Goal: Task Accomplishment & Management: Manage account settings

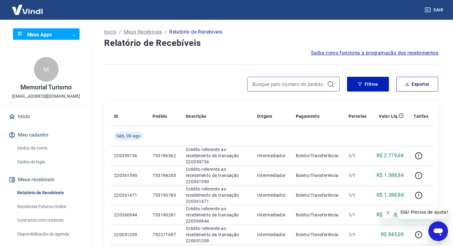
click at [285, 84] on input at bounding box center [289, 84] width 72 height 9
click at [375, 78] on button "Filtros" at bounding box center [368, 84] width 42 height 15
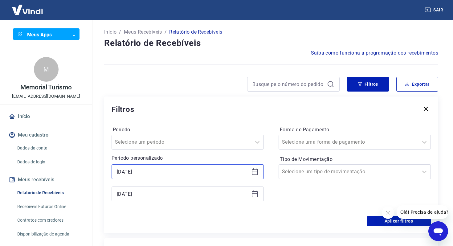
click at [171, 174] on input "09/08/2025" at bounding box center [183, 171] width 132 height 9
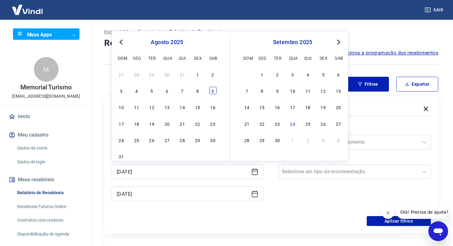
click at [212, 92] on div "9" at bounding box center [212, 90] width 7 height 7
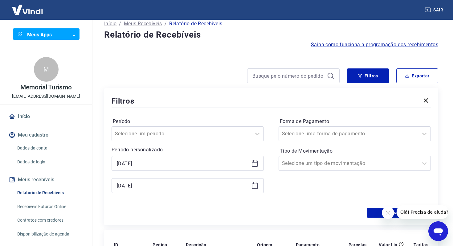
scroll to position [18, 0]
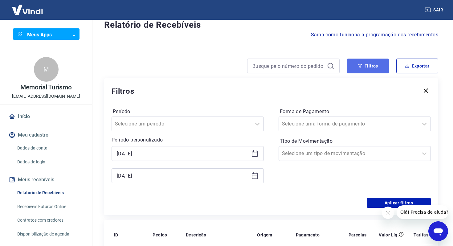
click at [367, 69] on button "Filtros" at bounding box center [368, 66] width 42 height 15
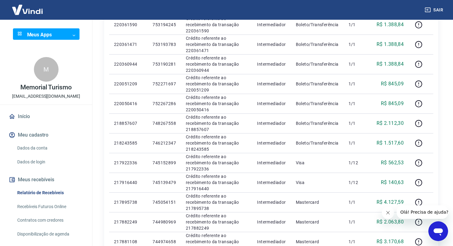
scroll to position [83, 0]
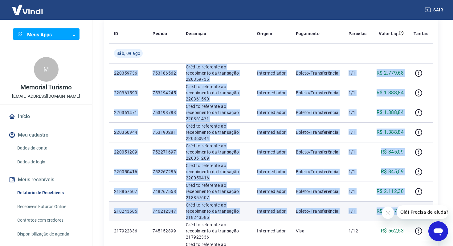
drag, startPoint x: 114, startPoint y: 72, endPoint x: 410, endPoint y: 205, distance: 324.6
click at [410, 205] on tbody "Sáb, 09 ago 220359736 753186562 Crédito referente ao recebimento da transação 2…" at bounding box center [271, 240] width 324 height 395
copy tbody "220359736 753186562 Crédito referente ao recebimento da transação 220359736 Int…"
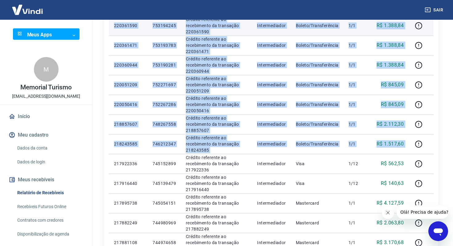
scroll to position [157, 0]
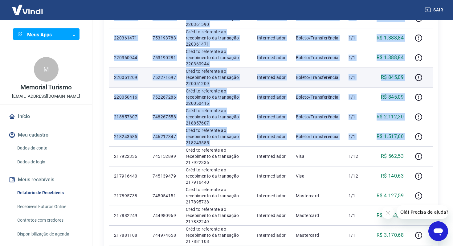
click at [245, 69] on p "Crédito referente ao recebimento da transação 220051209" at bounding box center [216, 77] width 61 height 19
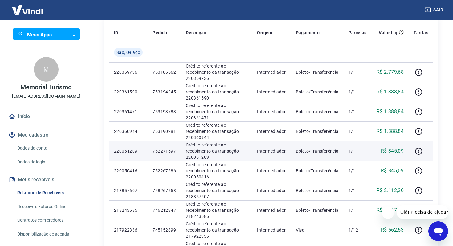
scroll to position [78, 0]
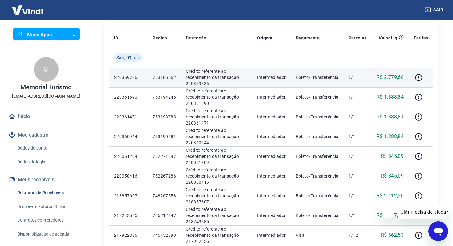
click at [116, 77] on p "220359736" at bounding box center [128, 77] width 29 height 6
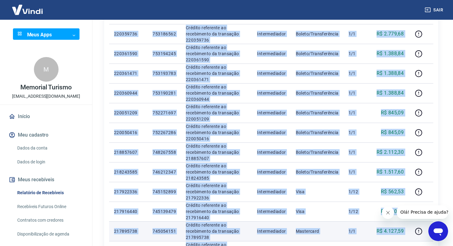
scroll to position [132, 0]
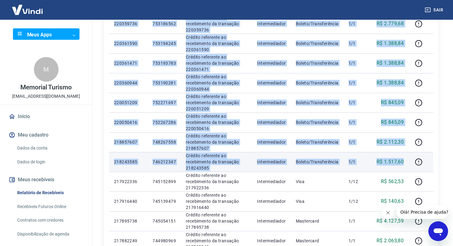
drag, startPoint x: 113, startPoint y: 77, endPoint x: 408, endPoint y: 161, distance: 306.9
click at [408, 161] on tbody "Sáb, 09 ago 220359736 753186562 Crédito referente ao recebimento da transação 2…" at bounding box center [271, 191] width 324 height 395
copy tbody "220359736 753186562 Crédito referente ao recebimento da transação 220359736 Int…"
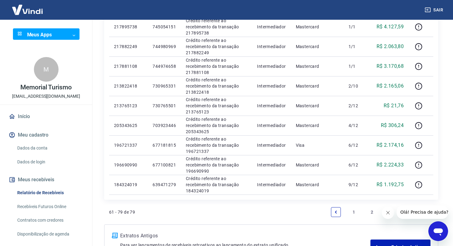
scroll to position [376, 0]
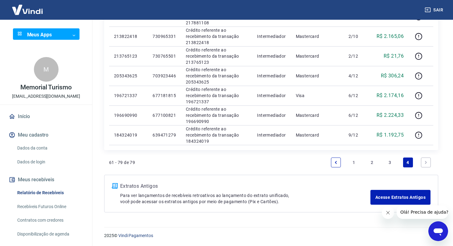
click at [389, 164] on link "3" at bounding box center [390, 163] width 10 height 10
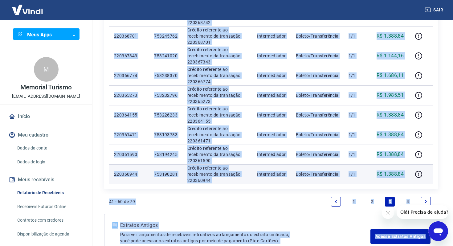
scroll to position [406, 0]
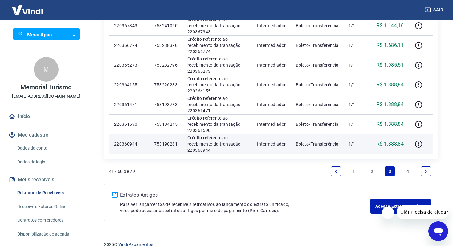
copy table "ID Pedido Descrição Origem Pagamento Parcelas Valor Líq. Tarifas Dom, 10 ago 21…"
drag, startPoint x: 112, startPoint y: 81, endPoint x: 409, endPoint y: 146, distance: 304.6
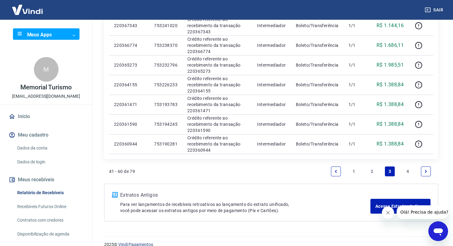
click at [372, 171] on link "2" at bounding box center [372, 172] width 10 height 10
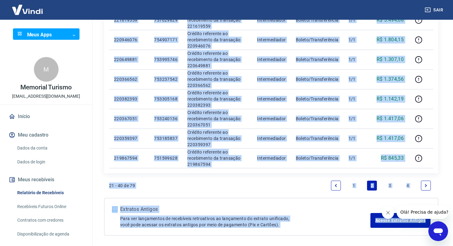
scroll to position [403, 0]
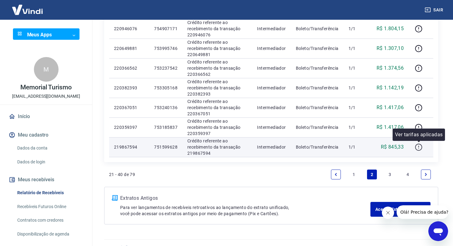
drag, startPoint x: 113, startPoint y: 104, endPoint x: 420, endPoint y: 147, distance: 309.9
copy table "ID Pedido Descrição Origem Pagamento Parcelas Valor Líq. Tarifas Seg, 11 ago 21…"
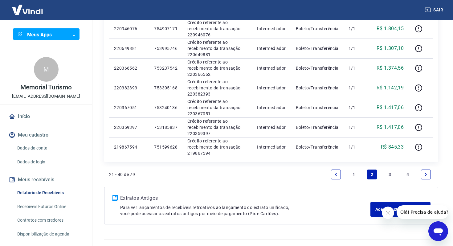
click at [354, 174] on link "1" at bounding box center [354, 175] width 10 height 10
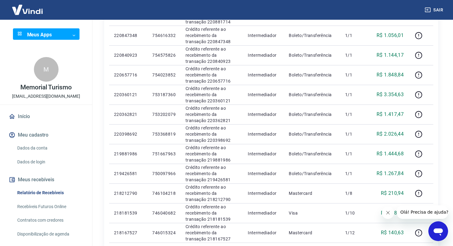
scroll to position [327, 0]
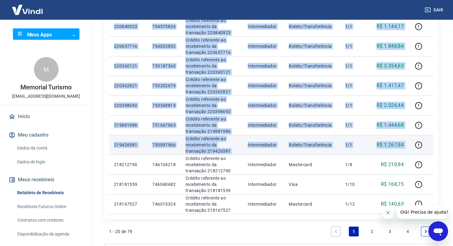
copy tbody "221918669 758045813 Crédito referente ao recebimento da transação 221918669 Int…"
drag, startPoint x: 110, startPoint y: 97, endPoint x: 428, endPoint y: 149, distance: 322.4
click at [428, 149] on tbody "Seg, 11 ago 6725428 Débito referente ao saque 6725428 Vindi Pagamentos Transfer…" at bounding box center [271, 7] width 324 height 414
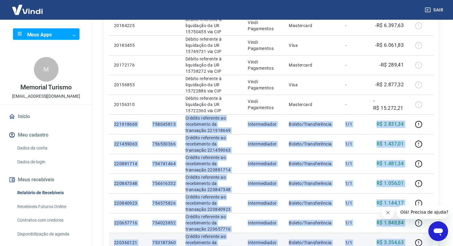
scroll to position [0, 0]
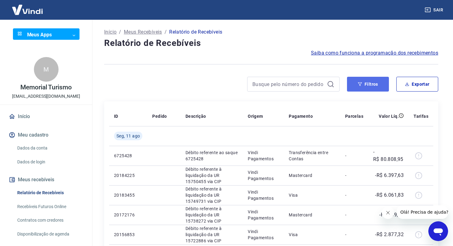
click at [360, 84] on icon "button" at bounding box center [360, 84] width 4 height 4
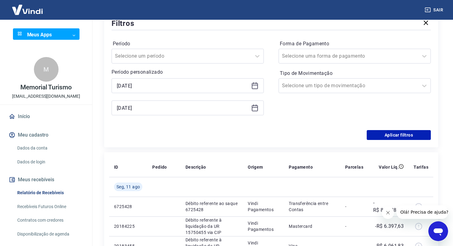
scroll to position [87, 0]
click at [256, 90] on div "09/08/2025" at bounding box center [188, 85] width 152 height 15
click at [254, 85] on icon at bounding box center [254, 84] width 7 height 7
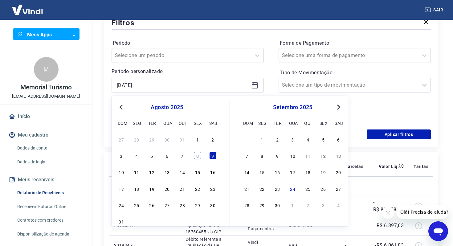
click at [196, 158] on div "8" at bounding box center [197, 155] width 7 height 7
type input "08/08/2025"
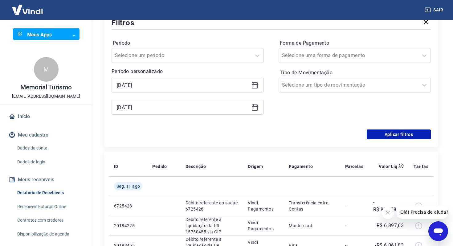
scroll to position [87, 0]
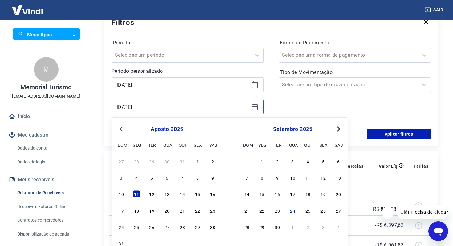
click at [183, 106] on input "11/08/2025" at bounding box center [183, 106] width 132 height 9
click at [123, 132] on button "Previous Month" at bounding box center [120, 128] width 7 height 7
click at [323, 181] on div "8" at bounding box center [323, 177] width 7 height 7
type input "08/08/2025"
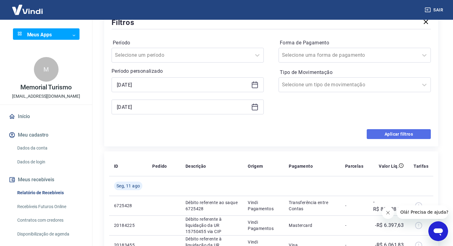
click at [411, 133] on button "Aplicar filtros" at bounding box center [399, 134] width 64 height 10
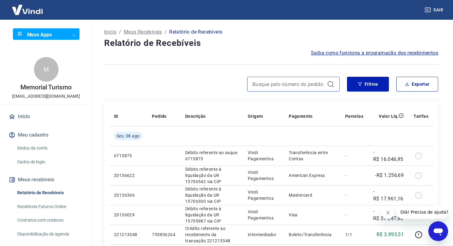
click at [302, 86] on input at bounding box center [289, 84] width 72 height 9
click at [351, 86] on button "Filtros" at bounding box center [368, 84] width 42 height 15
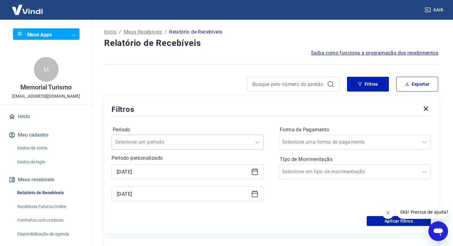
click at [164, 146] on div at bounding box center [181, 142] width 133 height 9
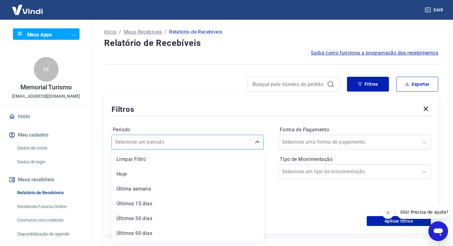
click at [164, 146] on div at bounding box center [181, 142] width 133 height 9
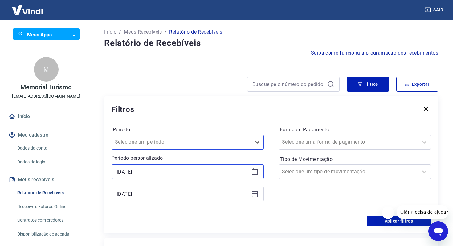
click at [151, 176] on input "08/08/2025" at bounding box center [183, 171] width 132 height 9
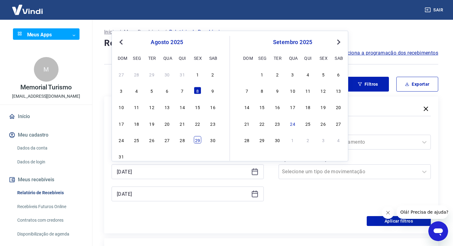
click at [195, 140] on div "29" at bounding box center [197, 139] width 7 height 7
drag, startPoint x: 166, startPoint y: 171, endPoint x: 76, endPoint y: 158, distance: 90.4
click at [76, 158] on div "Sair Meus Apps ​ ​ M Memorial Turismo financeiro@memorialturismo.com.br Início …" at bounding box center [226, 123] width 453 height 246
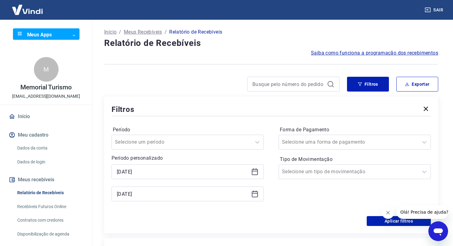
click at [256, 172] on icon at bounding box center [254, 171] width 7 height 7
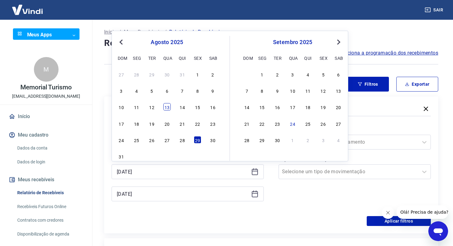
click at [167, 110] on div "13" at bounding box center [166, 106] width 7 height 7
type input "13/08/2025"
drag, startPoint x: 155, startPoint y: 171, endPoint x: 74, endPoint y: 162, distance: 81.7
click at [75, 162] on div "Sair Meus Apps ​ ​ M Memorial Turismo financeiro@memorialturismo.com.br Início …" at bounding box center [226, 123] width 453 height 246
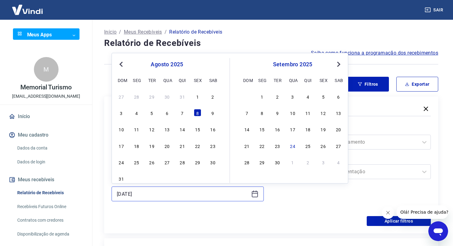
click at [145, 191] on input "08/08/2025" at bounding box center [183, 193] width 132 height 9
paste input "13"
type input "13/08/2025"
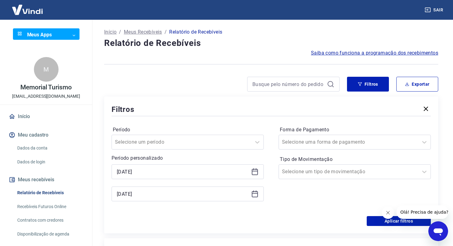
click at [224, 213] on div "Período Selecione um período Período personalizado Selected date: quarta-feira,…" at bounding box center [271, 166] width 319 height 99
click at [356, 85] on button "Filtros" at bounding box center [368, 84] width 42 height 15
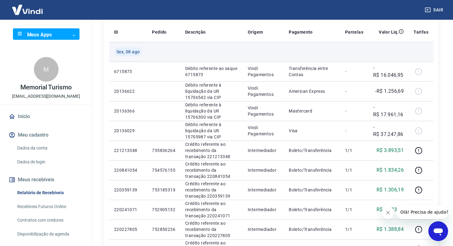
scroll to position [163, 0]
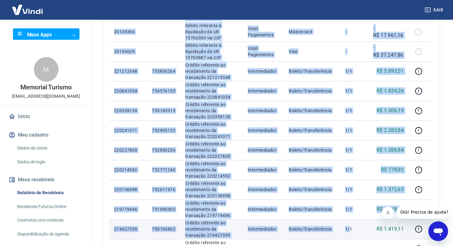
drag, startPoint x: 109, startPoint y: 70, endPoint x: 352, endPoint y: 228, distance: 289.8
click at [352, 228] on div "ID Pedido Descrição Origem Pagamento Parcelas Valor Líq. Tarifas Sex, 08 ago 67…" at bounding box center [271, 160] width 334 height 444
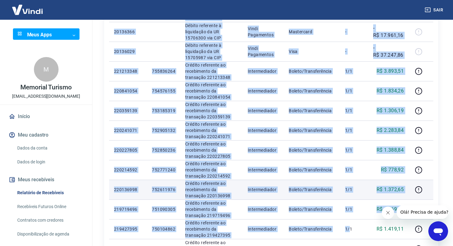
click at [307, 183] on td "Boleto/Transferência" at bounding box center [312, 190] width 56 height 20
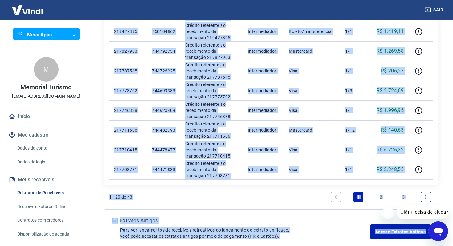
scroll to position [369, 0]
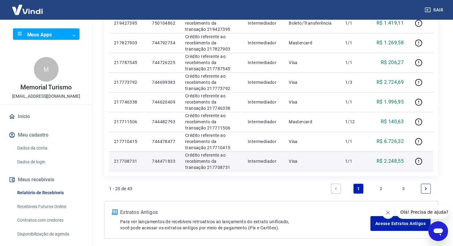
drag, startPoint x: 115, startPoint y: 71, endPoint x: 411, endPoint y: 163, distance: 310.1
copy table "ID Pedido Descrição Origem Pagamento Parcelas Valor Líq. Tarifas Sex, 08 ago 67…"
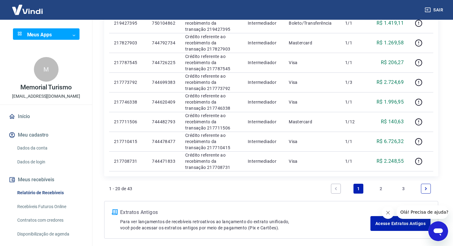
click at [379, 186] on link "2" at bounding box center [381, 189] width 10 height 10
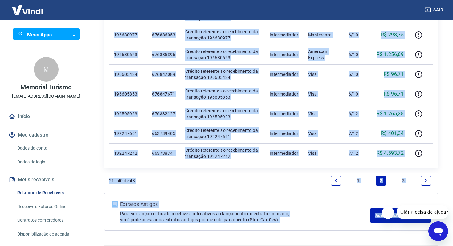
scroll to position [396, 0]
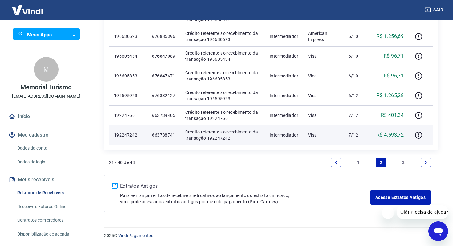
copy table "ID Pedido Descrição Origem Pagamento Parcelas Valor Líq. Tarifas Sex, 08 ago"
drag, startPoint x: 114, startPoint y: 137, endPoint x: 419, endPoint y: 144, distance: 305.4
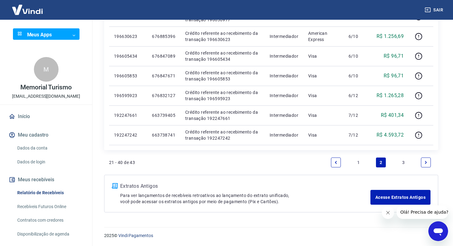
click at [402, 161] on link "3" at bounding box center [404, 163] width 10 height 10
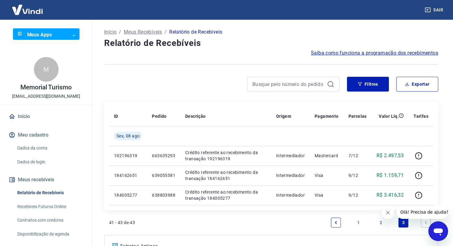
scroll to position [43, 0]
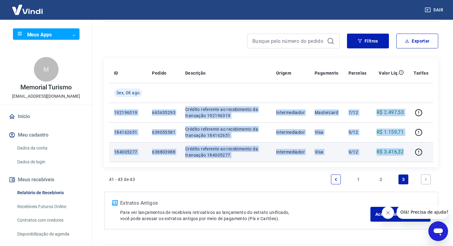
drag, startPoint x: 111, startPoint y: 111, endPoint x: 407, endPoint y: 152, distance: 299.2
click at [407, 152] on tbody "Sex, 08 ago 192196319 663635293 Crédito referente ao recebimento da transação 1…" at bounding box center [271, 122] width 324 height 79
copy tbody "192196319 663635293 Crédito referente ao recebimento da transação 192196319 Int…"
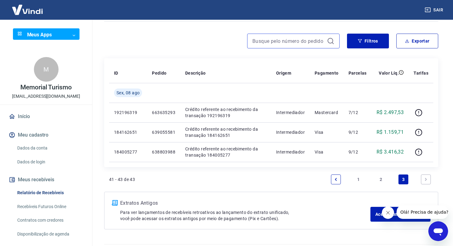
click at [308, 42] on input at bounding box center [289, 40] width 72 height 9
click at [360, 43] on icon "button" at bounding box center [360, 41] width 4 height 4
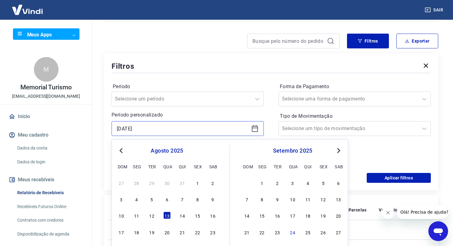
click at [151, 132] on input "13/08/2025" at bounding box center [183, 128] width 132 height 9
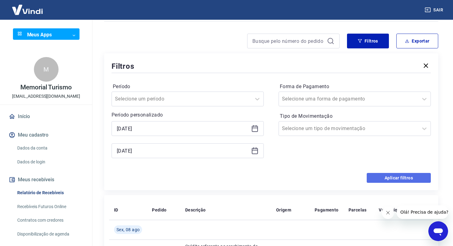
click at [397, 175] on button "Aplicar filtros" at bounding box center [399, 178] width 64 height 10
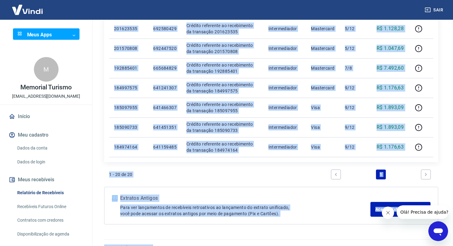
scroll to position [396, 0]
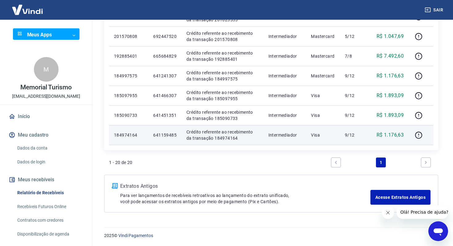
copy table "ID Pedido Descrição Origem Pagamento Parcelas Valor Líq. Tarifas Qua, 13 ago 20…"
drag, startPoint x: 114, startPoint y: 89, endPoint x: 409, endPoint y: 136, distance: 299.5
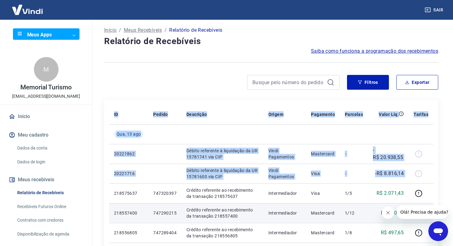
scroll to position [0, 0]
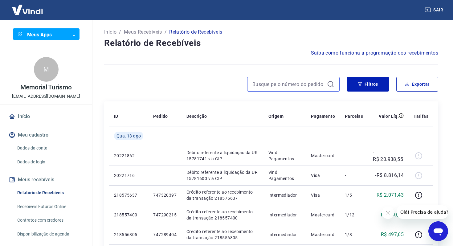
click at [276, 87] on input at bounding box center [289, 84] width 72 height 9
click at [357, 83] on button "Filtros" at bounding box center [368, 84] width 42 height 15
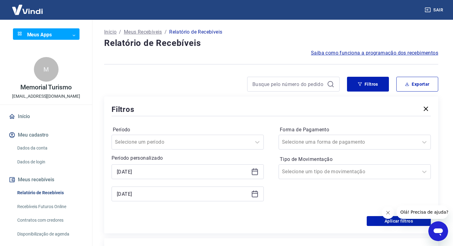
click at [160, 177] on div "13/08/2025" at bounding box center [188, 171] width 152 height 15
click at [161, 174] on input "13/08/2025" at bounding box center [183, 171] width 132 height 9
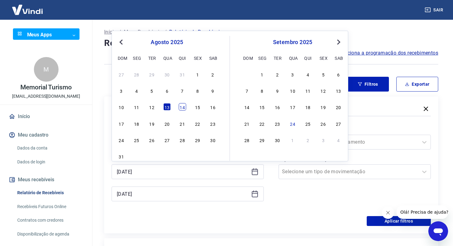
click at [181, 106] on div "14" at bounding box center [182, 106] width 7 height 7
type input "14/08/2025"
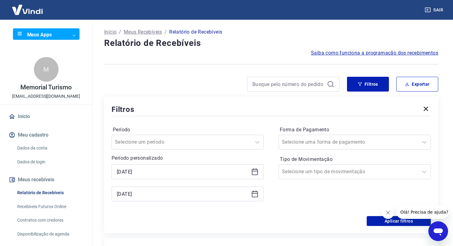
click at [163, 179] on div "Selected date: quinta-feira, 14 de agosto de 2025 14/08/2025 13/08/2025" at bounding box center [188, 182] width 152 height 37
click at [216, 203] on div "Período Selecione um período Período personalizado Selected date: quinta-feira,…" at bounding box center [188, 167] width 152 height 84
click at [210, 194] on input "13/08/2025" at bounding box center [183, 193] width 132 height 9
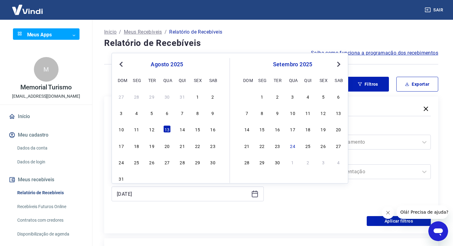
click at [180, 137] on div "27 28 29 30 31 1 2 3 4 5 6 7 8 9 10 11 12 13 14 15 16 17 18 19 20 21 22 23 24 2…" at bounding box center [167, 137] width 101 height 91
click at [180, 132] on div "14" at bounding box center [182, 128] width 7 height 7
type input "14/08/2025"
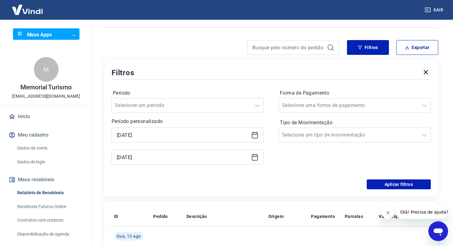
scroll to position [37, 0]
click at [381, 190] on div "Filtros Período Selecione um período Período personalizado Selected date: quint…" at bounding box center [271, 128] width 334 height 137
click at [378, 185] on button "Aplicar filtros" at bounding box center [399, 184] width 64 height 10
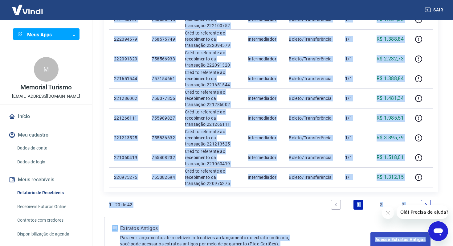
scroll to position [364, 0]
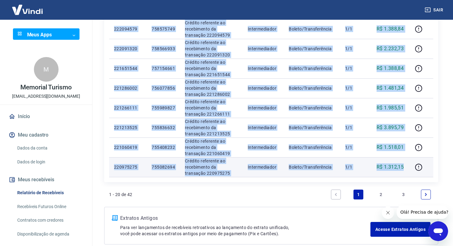
drag, startPoint x: 112, startPoint y: 131, endPoint x: 407, endPoint y: 164, distance: 296.6
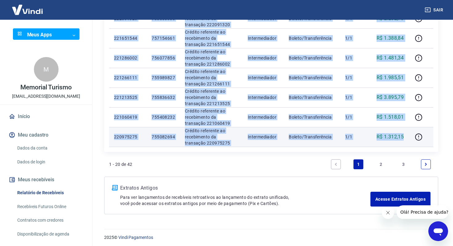
scroll to position [396, 0]
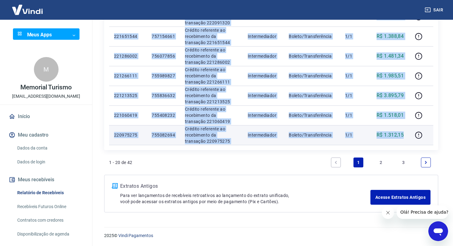
copy tbody "222369137 759705557 Crédito referente ao recebimento da transação 222369137 Int…"
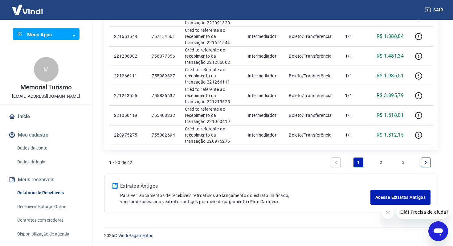
click at [382, 163] on link "2" at bounding box center [381, 163] width 10 height 10
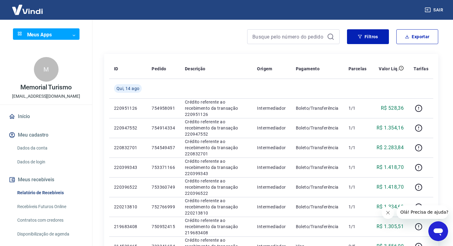
scroll to position [58, 0]
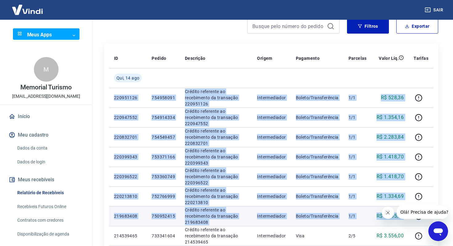
drag, startPoint x: 111, startPoint y: 94, endPoint x: 406, endPoint y: 221, distance: 320.7
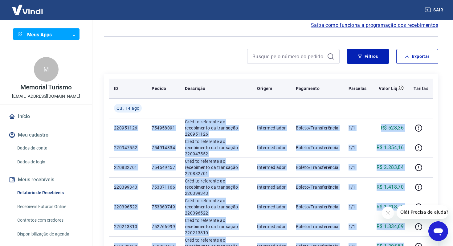
scroll to position [0, 0]
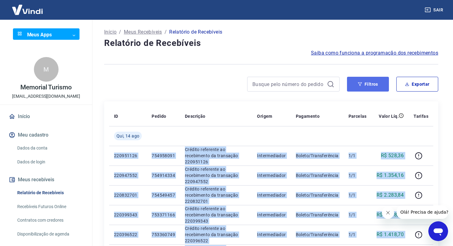
click at [359, 85] on icon "button" at bounding box center [360, 84] width 4 height 4
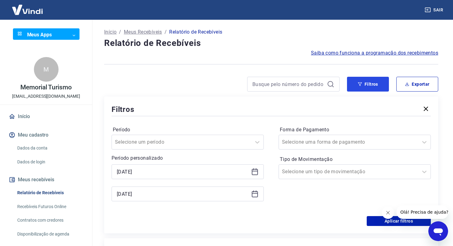
scroll to position [31, 0]
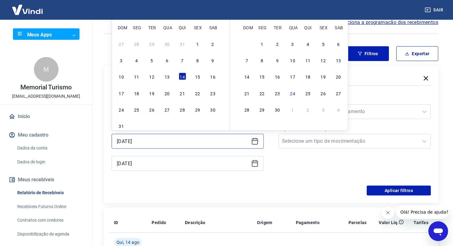
click at [181, 140] on input "14/08/2025" at bounding box center [183, 141] width 132 height 9
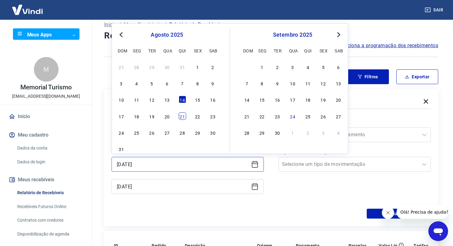
scroll to position [7, 0]
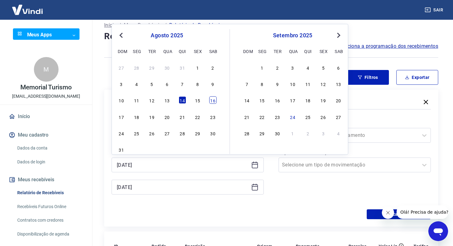
click at [215, 101] on div "16" at bounding box center [212, 100] width 7 height 7
type input "16/08/2025"
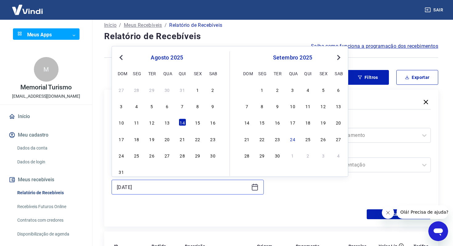
click at [172, 183] on input "14/08/2025" at bounding box center [183, 187] width 132 height 9
click at [134, 142] on div "18" at bounding box center [136, 138] width 7 height 7
type input "18/08/2025"
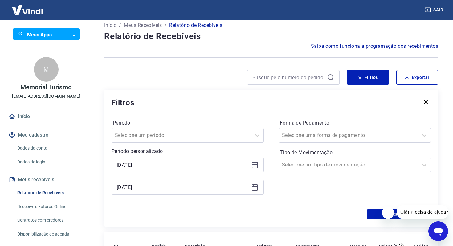
click at [373, 85] on div "Filtros Exportar Filtros Período Selecione um período Período personalizado Sel…" at bounding box center [271, 148] width 334 height 157
click at [369, 78] on button "Filtros" at bounding box center [368, 77] width 42 height 15
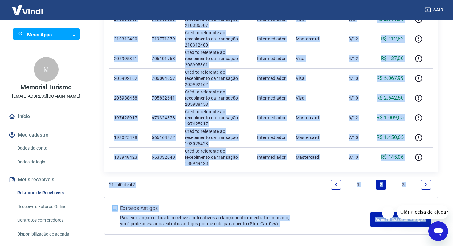
scroll to position [383, 0]
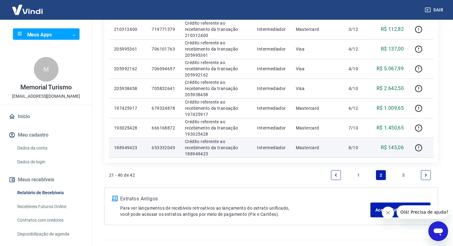
drag, startPoint x: 114, startPoint y: 78, endPoint x: 411, endPoint y: 145, distance: 303.7
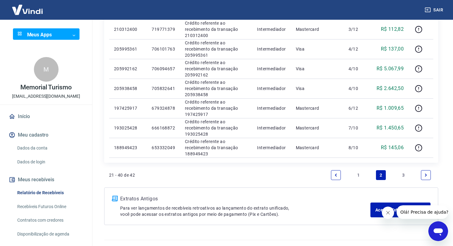
click at [357, 175] on link "1" at bounding box center [359, 175] width 10 height 10
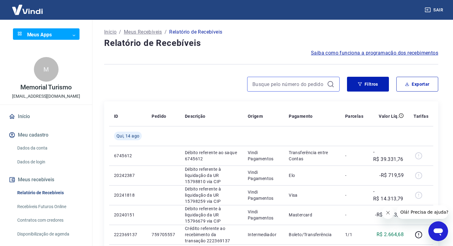
click at [318, 83] on input at bounding box center [289, 84] width 72 height 9
click at [366, 86] on button "Filtros" at bounding box center [368, 84] width 42 height 15
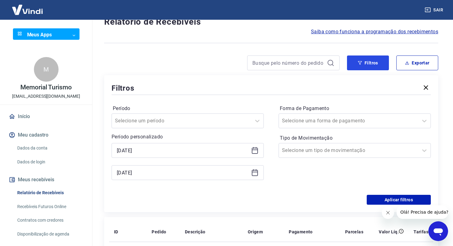
scroll to position [30, 0]
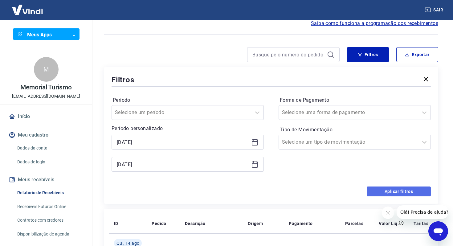
click at [377, 195] on button "Aplicar filtros" at bounding box center [399, 192] width 64 height 10
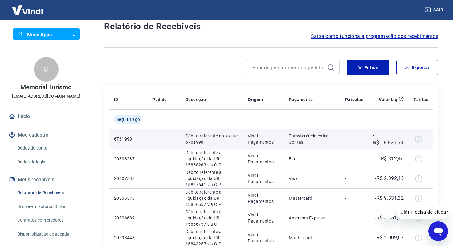
scroll to position [19, 0]
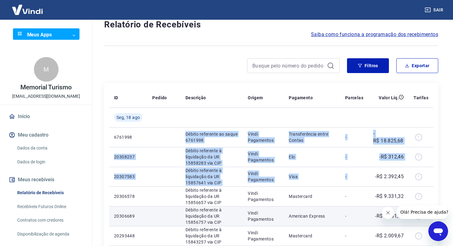
drag, startPoint x: 111, startPoint y: 140, endPoint x: 375, endPoint y: 212, distance: 273.2
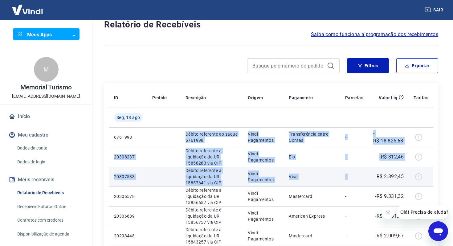
click at [316, 177] on p "Visa" at bounding box center [312, 177] width 46 height 6
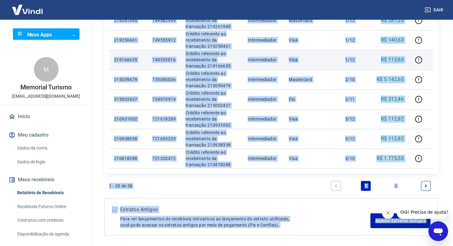
scroll to position [396, 0]
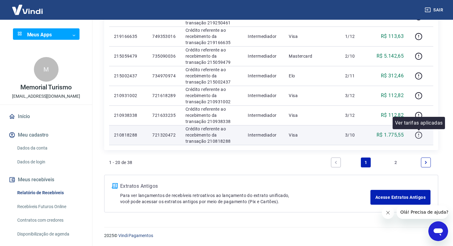
drag, startPoint x: 109, startPoint y: 136, endPoint x: 422, endPoint y: 133, distance: 313.0
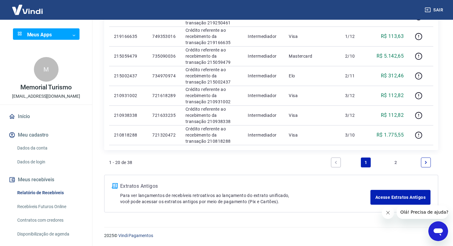
click at [395, 162] on link "2" at bounding box center [396, 163] width 10 height 10
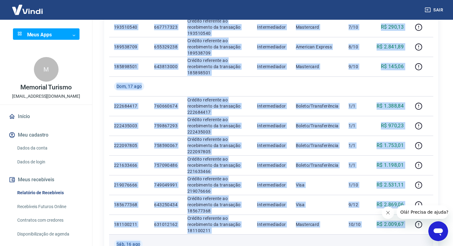
scroll to position [258, 0]
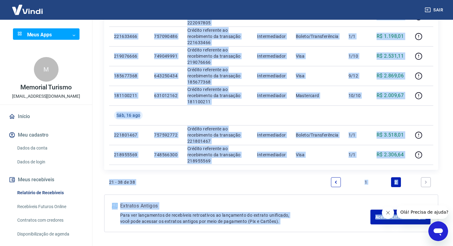
scroll to position [396, 0]
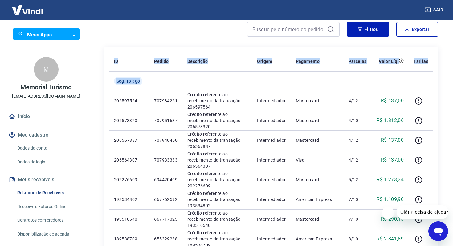
scroll to position [0, 0]
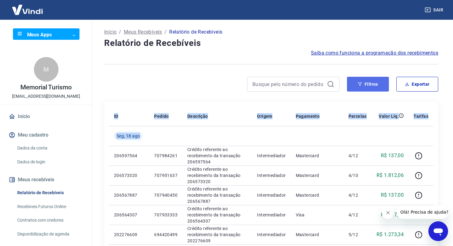
click at [364, 84] on button "Filtros" at bounding box center [368, 84] width 42 height 15
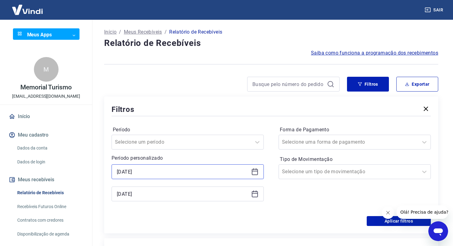
click at [164, 171] on input "16/08/2025" at bounding box center [183, 171] width 132 height 9
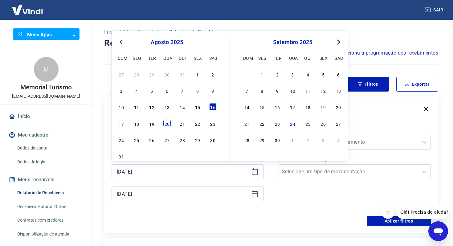
click at [168, 123] on div "20" at bounding box center [166, 123] width 7 height 7
type input "20/08/2025"
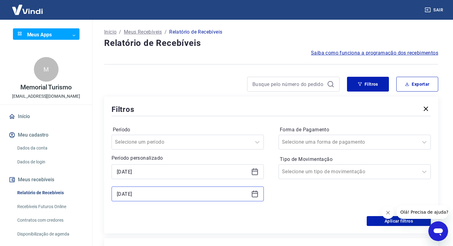
click at [150, 189] on input "18/08/2025" at bounding box center [183, 193] width 132 height 9
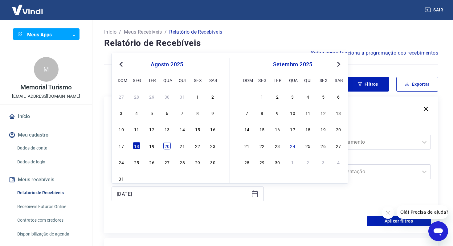
click at [170, 143] on div "20" at bounding box center [166, 145] width 7 height 7
type input "20/08/2025"
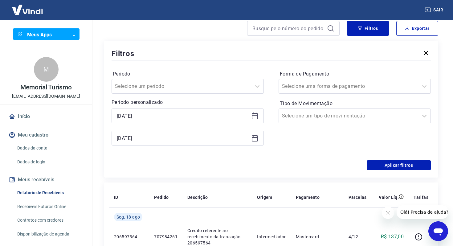
scroll to position [153, 0]
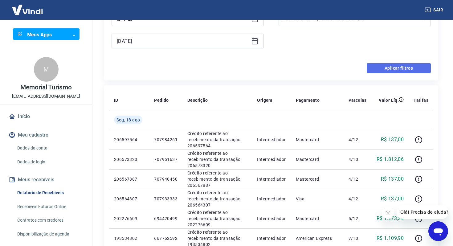
click at [415, 64] on button "Aplicar filtros" at bounding box center [399, 68] width 64 height 10
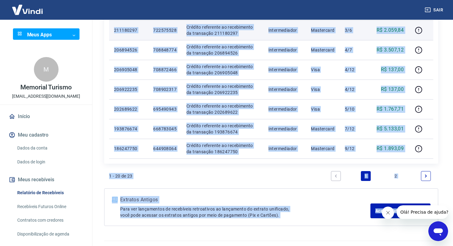
scroll to position [396, 0]
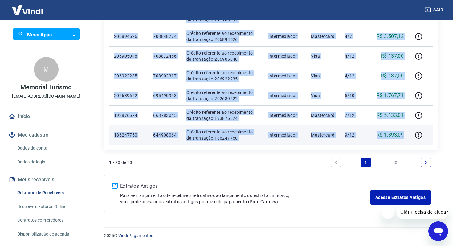
drag, startPoint x: 112, startPoint y: 110, endPoint x: 406, endPoint y: 141, distance: 296.1
copy tbody "219554093 750525026 Crédito referente ao recebimento da transação 219554093 Int…"
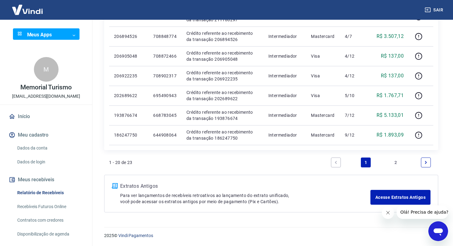
click at [393, 162] on link "2" at bounding box center [396, 163] width 10 height 10
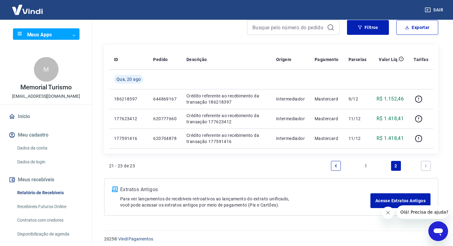
scroll to position [60, 0]
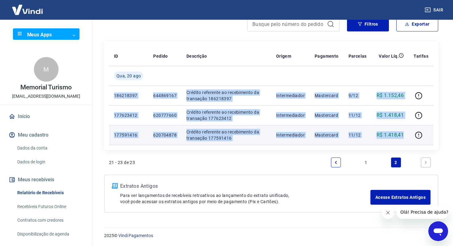
drag, startPoint x: 112, startPoint y: 93, endPoint x: 406, endPoint y: 135, distance: 296.9
click at [406, 135] on tbody "Qua, 20 ago 186218397 644869167 Crédito referente ao recebimento da transação 1…" at bounding box center [271, 105] width 324 height 79
copy tbody "186218397 644869167 Crédito referente ao recebimento da transação 186218397 Int…"
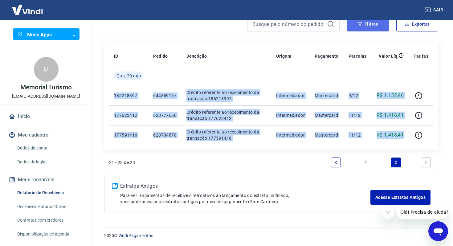
click at [352, 28] on button "Filtros" at bounding box center [368, 24] width 42 height 15
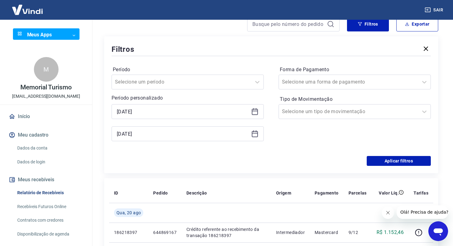
click at [140, 117] on div "20/08/2025" at bounding box center [188, 111] width 152 height 15
click at [140, 114] on input "20/08/2025" at bounding box center [183, 111] width 132 height 9
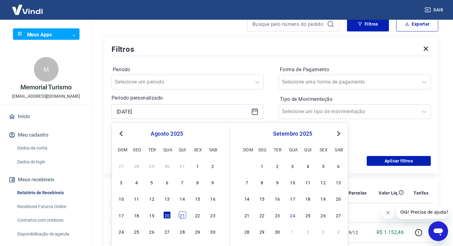
click at [181, 214] on div "21" at bounding box center [182, 214] width 7 height 7
type input "21/08/2025"
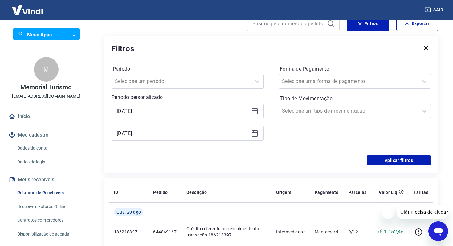
scroll to position [63, 0]
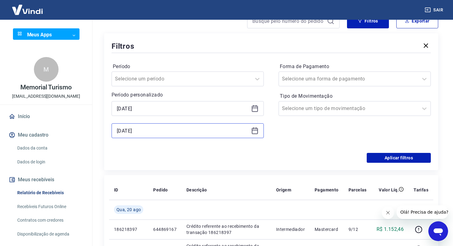
click at [153, 134] on input "20/08/2025" at bounding box center [183, 130] width 132 height 9
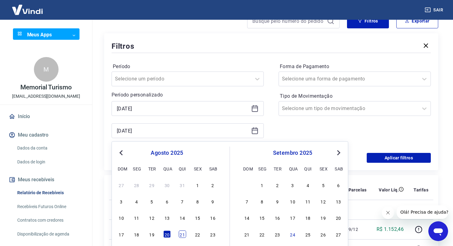
click at [180, 232] on div "21" at bounding box center [182, 233] width 7 height 7
type input "21/08/2025"
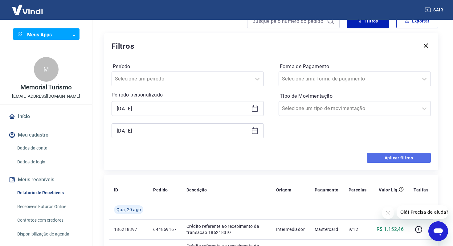
click at [389, 158] on button "Aplicar filtros" at bounding box center [399, 158] width 64 height 10
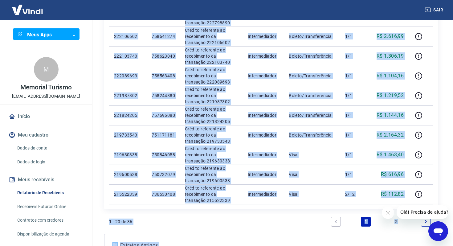
scroll to position [340, 0]
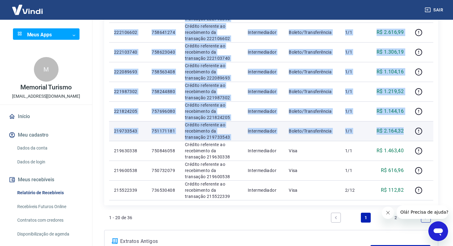
drag, startPoint x: 112, startPoint y: 142, endPoint x: 406, endPoint y: 130, distance: 294.4
copy tbody "223468080 763263790 Crédito referente ao recebimento da transação 223468080 Int…"
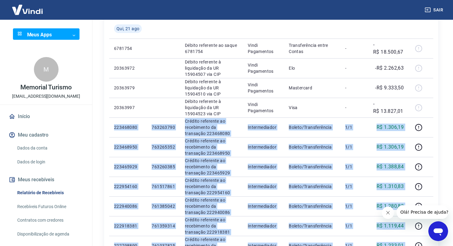
scroll to position [0, 0]
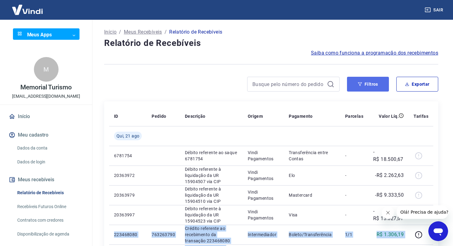
click at [378, 85] on button "Filtros" at bounding box center [368, 84] width 42 height 15
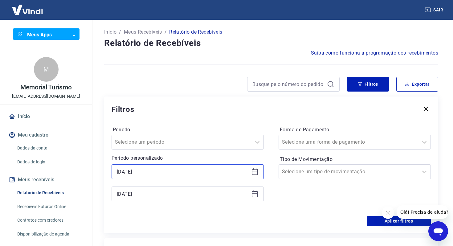
click at [158, 173] on input "21/08/2025" at bounding box center [183, 171] width 132 height 9
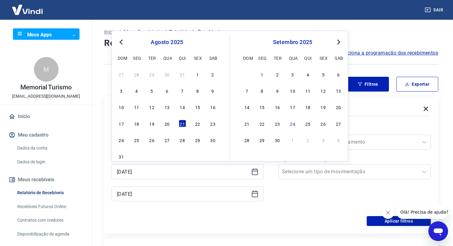
click at [198, 122] on div "22" at bounding box center [197, 123] width 7 height 7
type input "[DATE]"
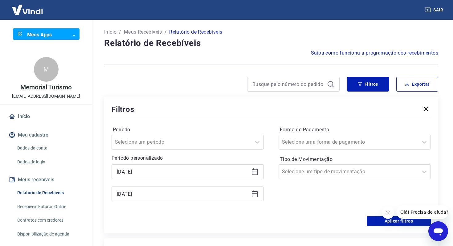
click at [164, 166] on div "[DATE]" at bounding box center [188, 171] width 152 height 15
click at [160, 172] on input "[DATE]" at bounding box center [183, 171] width 132 height 9
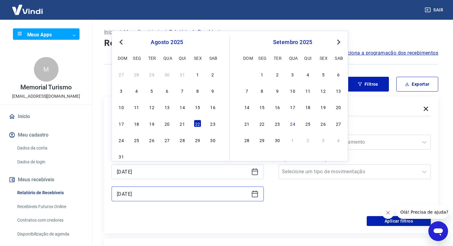
click at [153, 195] on input "21/08/2025" at bounding box center [183, 193] width 132 height 9
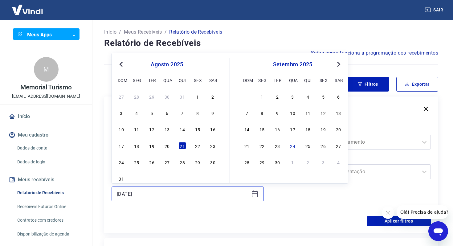
click at [153, 195] on input "21/08/2025" at bounding box center [183, 193] width 132 height 9
paste input "2"
type input "[DATE]"
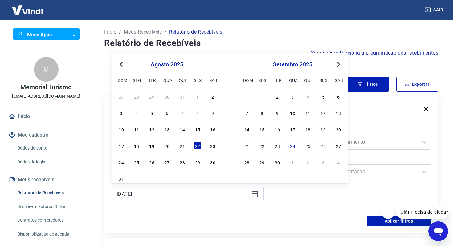
click at [226, 215] on div "Período Selecione um período Período personalizado Selected date: sexta-feira, …" at bounding box center [271, 166] width 319 height 99
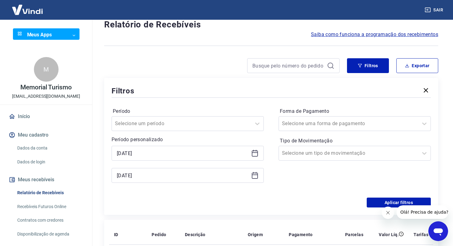
scroll to position [21, 0]
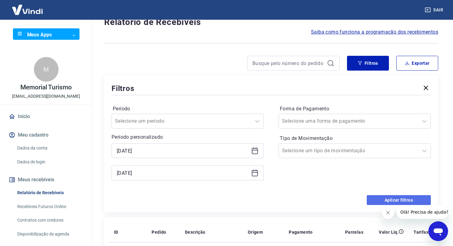
click at [400, 198] on button "Aplicar filtros" at bounding box center [399, 200] width 64 height 10
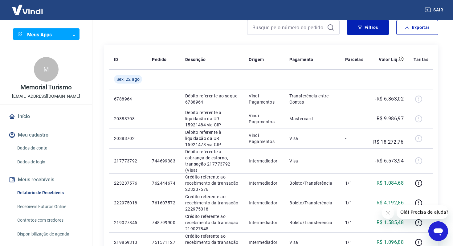
scroll to position [61, 0]
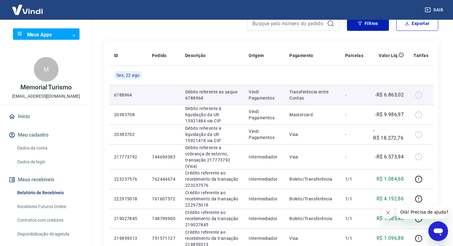
click at [111, 93] on td "6788964" at bounding box center [128, 95] width 38 height 20
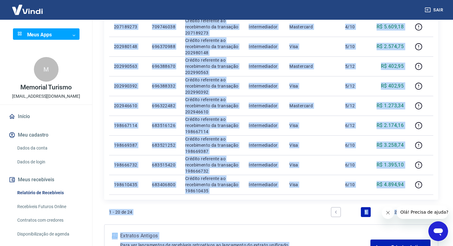
scroll to position [363, 0]
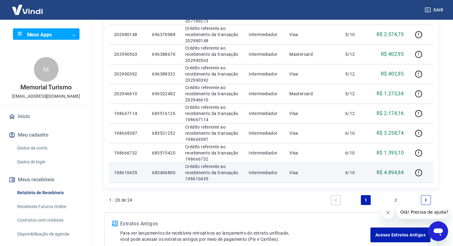
drag, startPoint x: 114, startPoint y: 129, endPoint x: 410, endPoint y: 175, distance: 299.3
copy table "ID Pedido Descrição Origem Pagamento Parcelas Valor Líq. Tarifas Sex, 22 ago 67…"
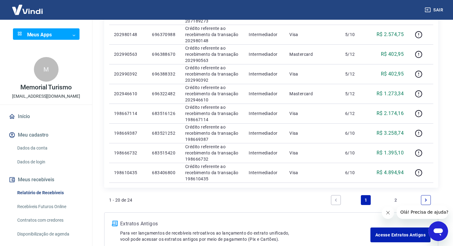
click at [395, 199] on link "2" at bounding box center [396, 200] width 10 height 10
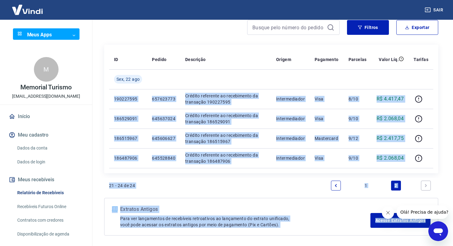
scroll to position [59, 0]
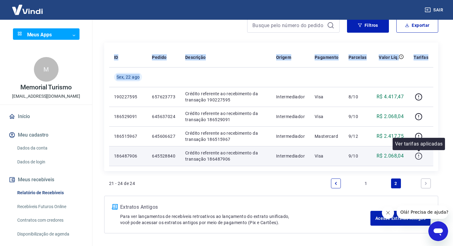
drag, startPoint x: 114, startPoint y: 154, endPoint x: 415, endPoint y: 154, distance: 300.6
click at [415, 154] on tbody "Sex, 22 ago 190227595 657623773 Crédito referente ao recebimento da transação 1…" at bounding box center [271, 116] width 324 height 99
copy table "ID Pedido Descrição Origem Pagamento Parcelas Valor Líq. Tarifas Sex, 22 ago"
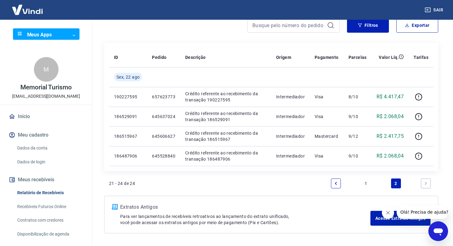
click at [368, 183] on link "1" at bounding box center [366, 184] width 10 height 10
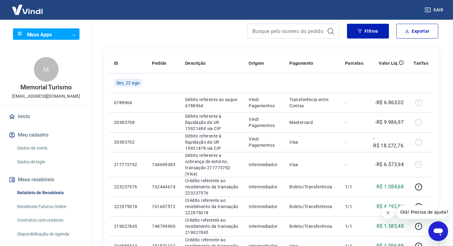
scroll to position [56, 0]
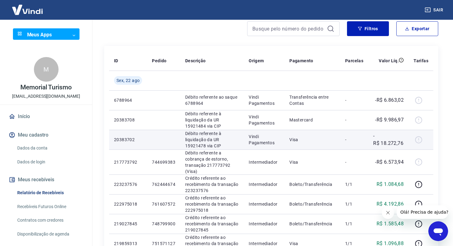
click at [393, 144] on p "-R$ 18.272,76" at bounding box center [388, 139] width 31 height 15
copy p "18.272,76"
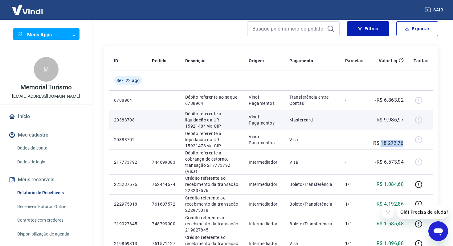
click at [392, 120] on p "-R$ 9.986,97" at bounding box center [389, 119] width 29 height 7
copy p "9.986,97"
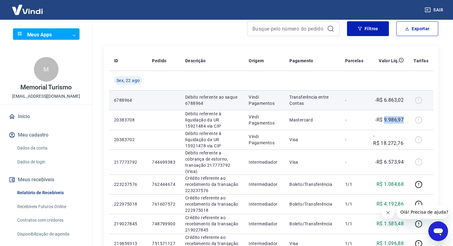
click at [393, 100] on p "-R$ 6.863,02" at bounding box center [389, 100] width 29 height 7
copy p "6.863,02"
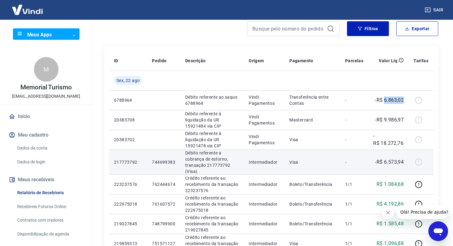
click at [393, 162] on p "-R$ 6.573,94" at bounding box center [389, 161] width 29 height 7
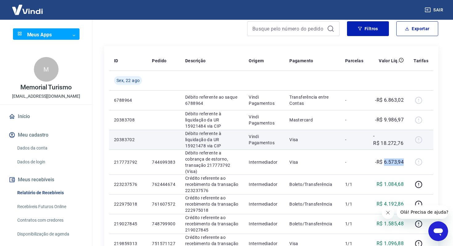
copy p "6.573,94"
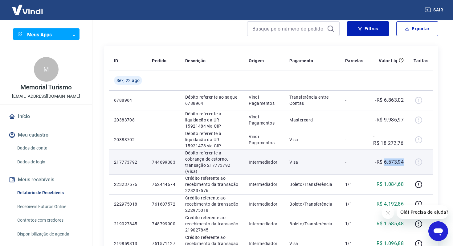
click at [163, 162] on p "744699383" at bounding box center [163, 162] width 23 height 6
copy p "744699383"
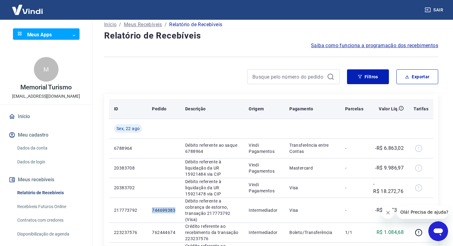
scroll to position [0, 0]
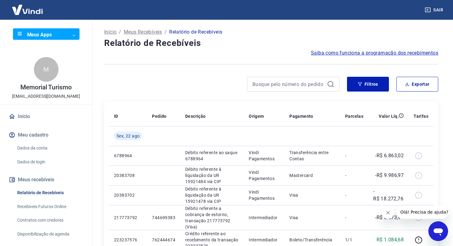
click at [367, 78] on button "Filtros" at bounding box center [368, 84] width 42 height 15
click at [364, 86] on button "Filtros" at bounding box center [368, 84] width 42 height 15
click at [362, 86] on button "Filtros" at bounding box center [368, 84] width 42 height 15
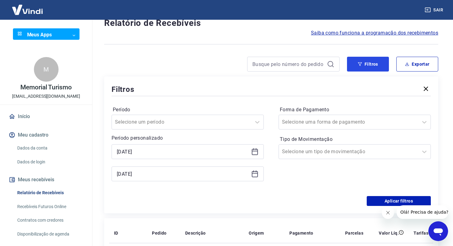
scroll to position [44, 0]
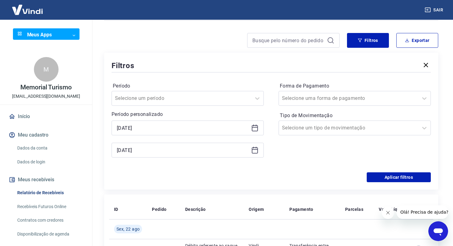
click at [211, 139] on div "22/08/2025 22/08/2025" at bounding box center [188, 139] width 152 height 37
click at [202, 125] on input "[DATE]" at bounding box center [183, 127] width 132 height 9
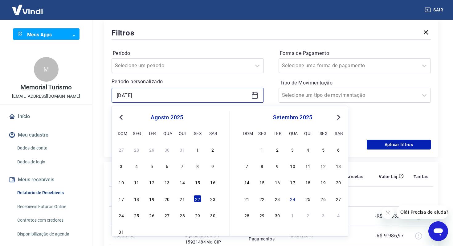
scroll to position [77, 0]
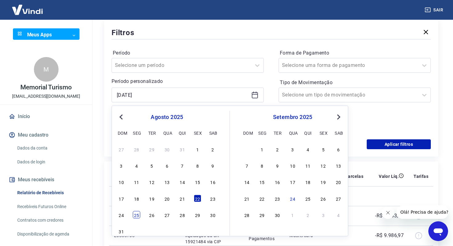
click at [137, 216] on div "25" at bounding box center [136, 214] width 7 height 7
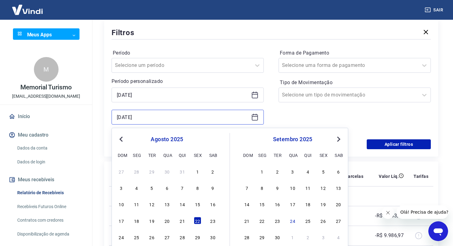
click at [179, 121] on input "[DATE]" at bounding box center [183, 117] width 132 height 9
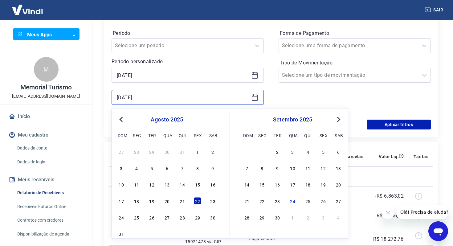
scroll to position [98, 0]
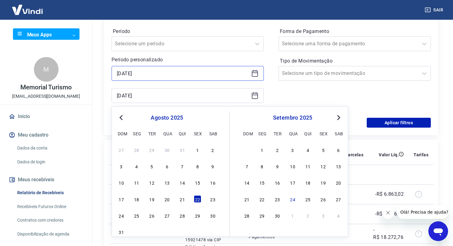
click at [167, 77] on input "[DATE]" at bounding box center [183, 73] width 132 height 9
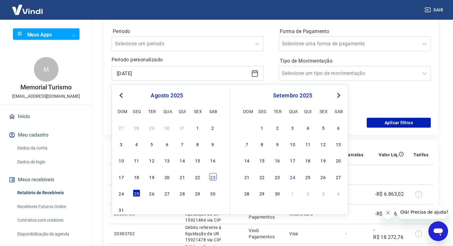
click at [216, 179] on div "23" at bounding box center [212, 176] width 7 height 7
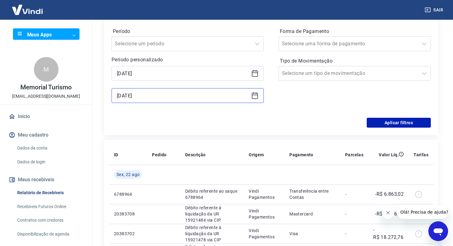
click at [173, 92] on input "[DATE]" at bounding box center [183, 95] width 132 height 9
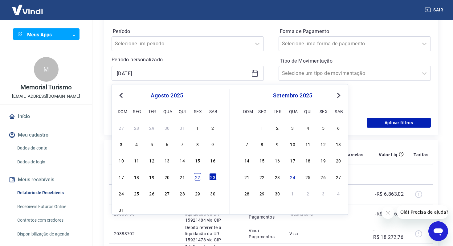
click at [197, 177] on div "22" at bounding box center [197, 176] width 7 height 7
type input "[DATE]"
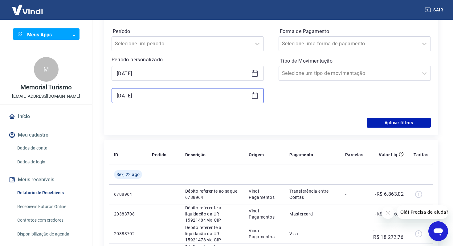
click at [184, 95] on input "[DATE]" at bounding box center [183, 95] width 132 height 9
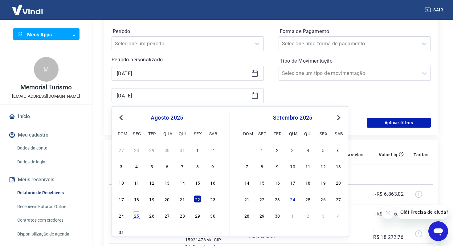
click at [137, 214] on div "25" at bounding box center [136, 215] width 7 height 7
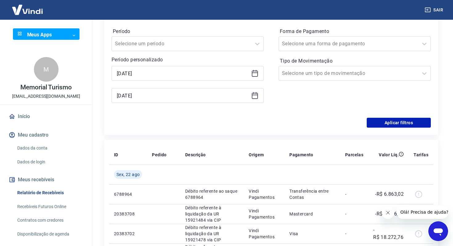
type input "[DATE]"
click at [412, 124] on button "Aplicar filtros" at bounding box center [399, 123] width 64 height 10
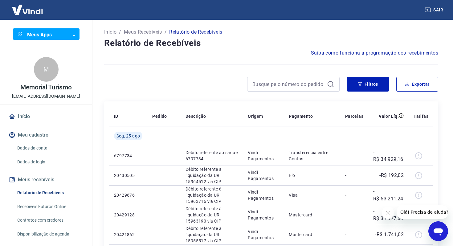
scroll to position [0, 0]
click at [364, 84] on button "Filtros" at bounding box center [368, 83] width 42 height 15
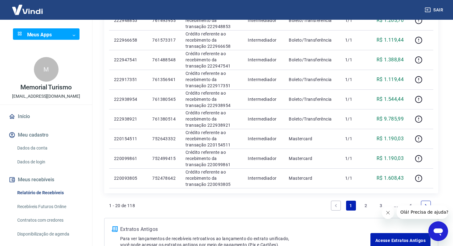
scroll to position [524, 0]
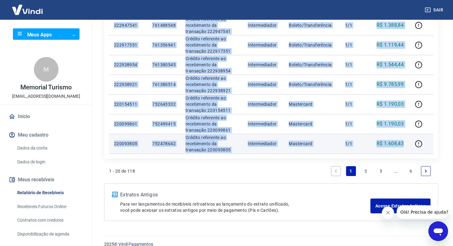
drag, startPoint x: 113, startPoint y: 154, endPoint x: 405, endPoint y: 144, distance: 291.5
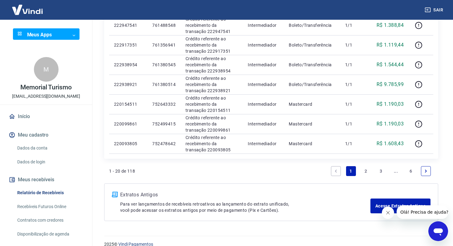
click at [367, 175] on link "2" at bounding box center [366, 171] width 10 height 10
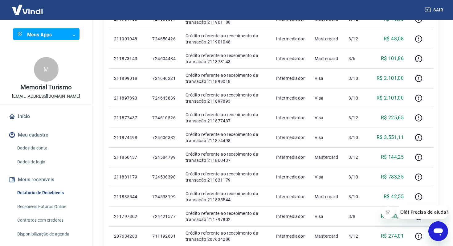
scroll to position [510, 0]
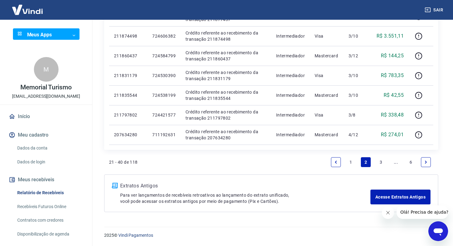
click at [379, 158] on link "3" at bounding box center [381, 162] width 10 height 10
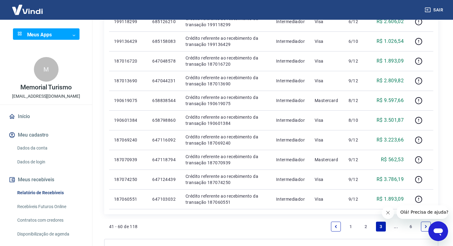
scroll to position [533, 0]
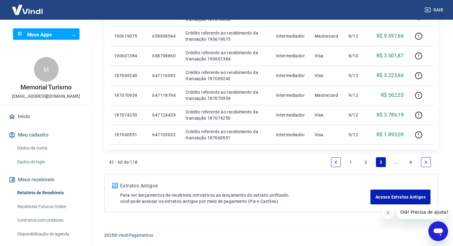
click at [398, 163] on link "..." at bounding box center [396, 162] width 10 height 10
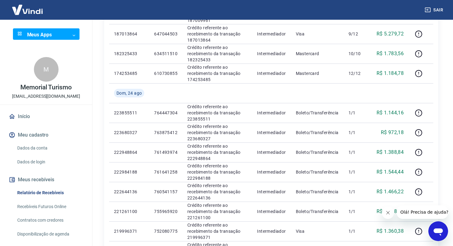
scroll to position [392, 0]
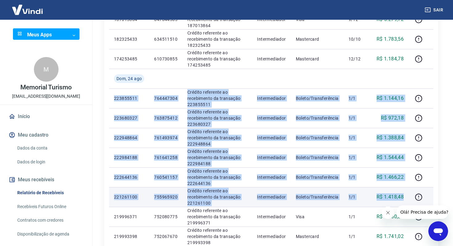
drag, startPoint x: 113, startPoint y: 99, endPoint x: 402, endPoint y: 202, distance: 306.0
click at [402, 202] on tbody "Seg, 25 ago 187053089 647093249 Crédito referente ao recebimento da transação 1…" at bounding box center [271, 88] width 324 height 434
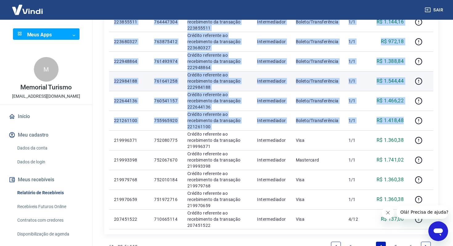
scroll to position [509, 0]
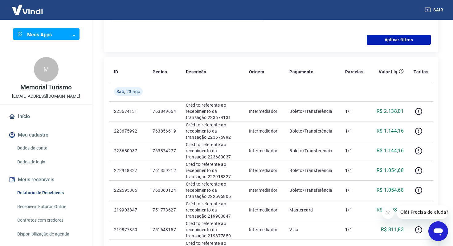
scroll to position [162, 0]
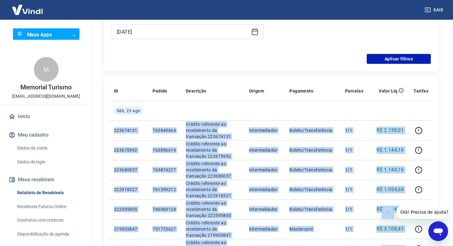
drag, startPoint x: 110, startPoint y: 127, endPoint x: 397, endPoint y: 208, distance: 298.3
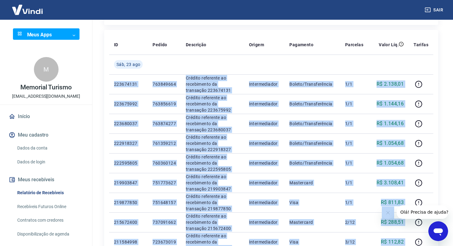
scroll to position [209, 0]
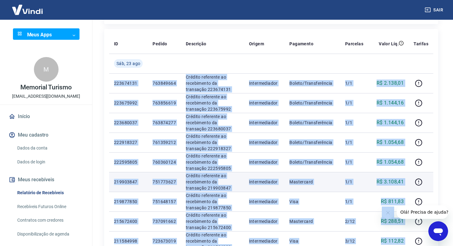
click at [376, 174] on td "R$ 3.108,41" at bounding box center [388, 182] width 40 height 20
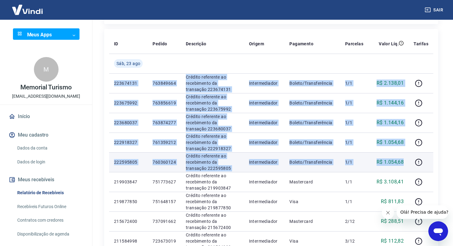
drag, startPoint x: 114, startPoint y: 84, endPoint x: 405, endPoint y: 165, distance: 301.9
copy tbody "223674131 763849664 Crédito referente ao recebimento da transação 223674131 Int…"
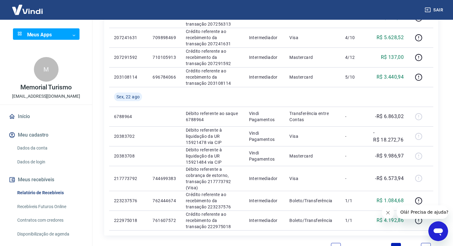
scroll to position [512, 0]
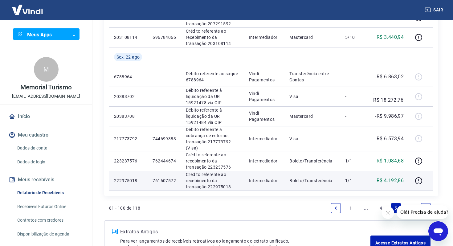
drag, startPoint x: 108, startPoint y: 160, endPoint x: 410, endPoint y: 184, distance: 303.1
click at [410, 184] on td at bounding box center [421, 181] width 25 height 20
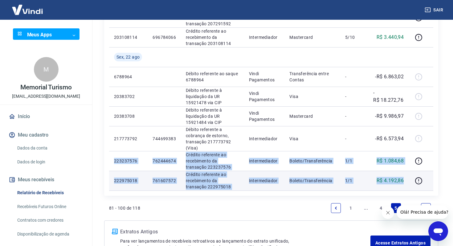
drag, startPoint x: 114, startPoint y: 162, endPoint x: 407, endPoint y: 190, distance: 293.6
copy tbody "223237576 762444674 Crédito referente ao recebimento da transação 223237576 Int…"
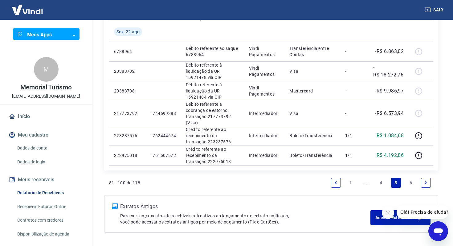
click at [413, 184] on link "6" at bounding box center [411, 183] width 10 height 10
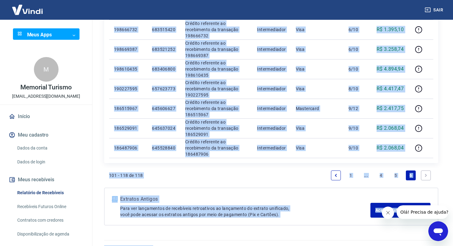
scroll to position [490, 0]
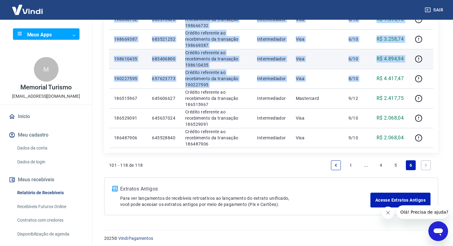
drag, startPoint x: 112, startPoint y: 72, endPoint x: 402, endPoint y: 68, distance: 289.9
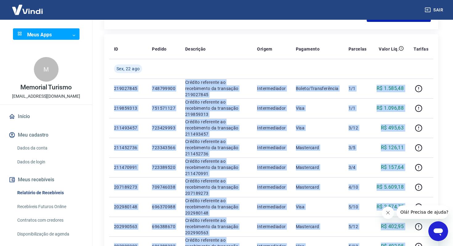
scroll to position [166, 0]
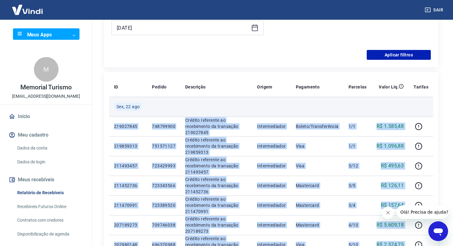
click at [304, 104] on td at bounding box center [317, 107] width 53 height 20
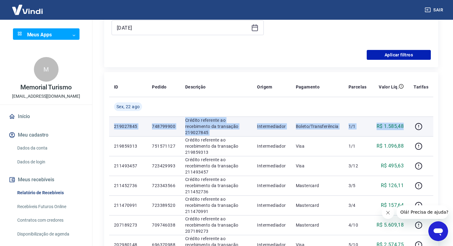
drag, startPoint x: 117, startPoint y: 126, endPoint x: 404, endPoint y: 123, distance: 286.5
click at [404, 123] on tr "219027845 748799900 Crédito referente ao recebimento da transação 219027845 Int…" at bounding box center [271, 127] width 324 height 20
copy tr "219027845 748799900 Crédito referente ao recebimento da transação 219027845 Int…"
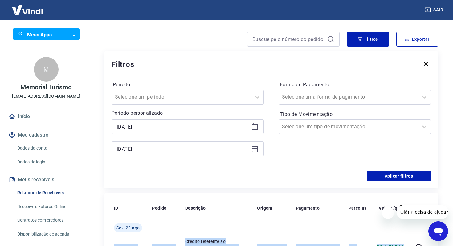
scroll to position [0, 0]
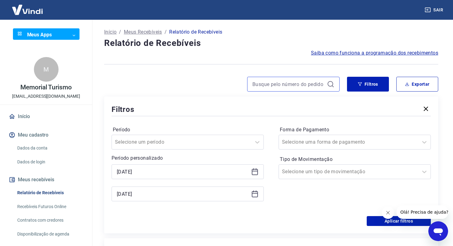
click at [278, 87] on input at bounding box center [289, 84] width 72 height 9
click at [371, 84] on button "Filtros" at bounding box center [368, 84] width 42 height 15
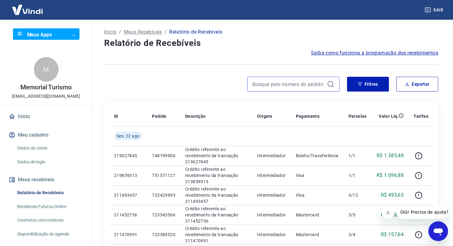
click at [274, 83] on input at bounding box center [289, 84] width 72 height 9
click at [347, 83] on button "Filtros" at bounding box center [368, 84] width 42 height 15
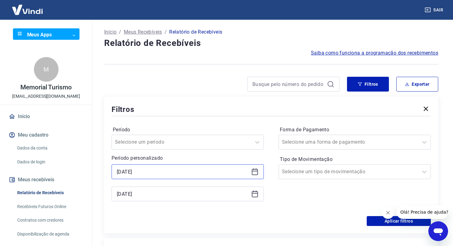
click at [186, 175] on input "[DATE]" at bounding box center [183, 171] width 132 height 9
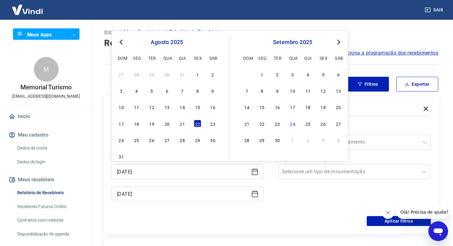
click at [168, 138] on div "27" at bounding box center [166, 139] width 7 height 7
type input "[DATE]"
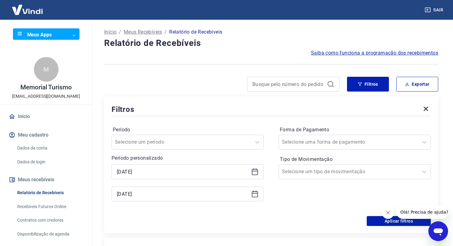
click at [162, 199] on div "[DATE]" at bounding box center [188, 194] width 152 height 15
click at [164, 195] on input "[DATE]" at bounding box center [183, 193] width 132 height 9
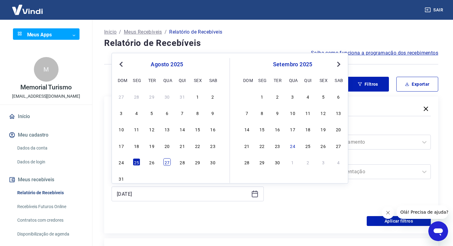
click at [170, 162] on div "27" at bounding box center [166, 161] width 7 height 7
type input "[DATE]"
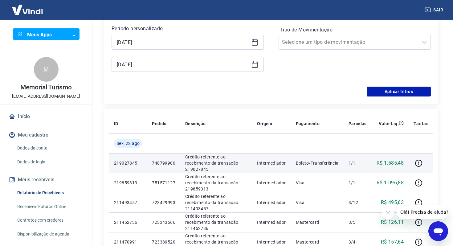
scroll to position [126, 0]
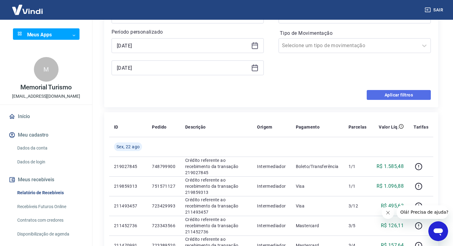
click at [395, 98] on button "Aplicar filtros" at bounding box center [399, 95] width 64 height 10
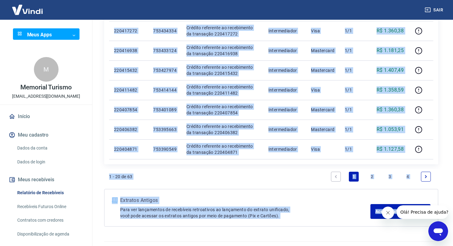
scroll to position [385, 0]
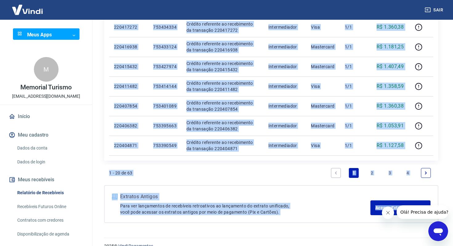
drag, startPoint x: 111, startPoint y: 76, endPoint x: 344, endPoint y: 235, distance: 282.1
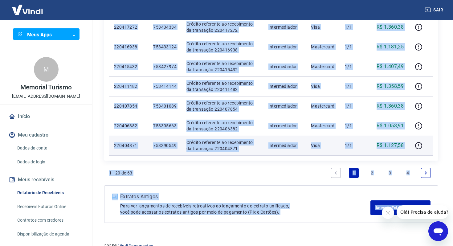
click at [343, 155] on td "1/1" at bounding box center [354, 146] width 28 height 20
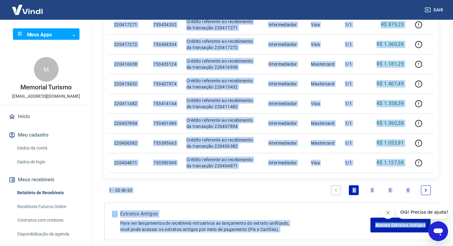
scroll to position [371, 0]
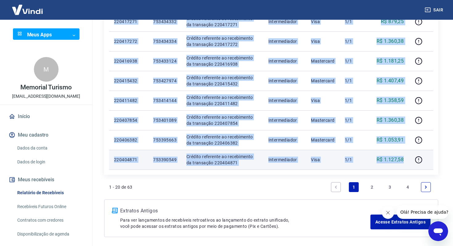
drag, startPoint x: 112, startPoint y: 155, endPoint x: 407, endPoint y: 158, distance: 295.1
copy tbody "75252495 Loremi dolorsita c adipiscing el SE 86988340 doe TEM Incid Utlaboreet …"
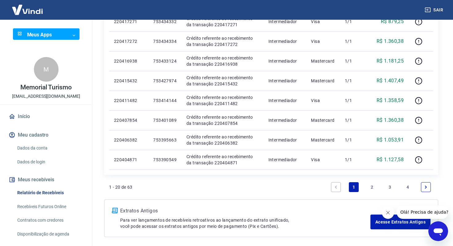
click at [372, 187] on link "2" at bounding box center [372, 187] width 10 height 10
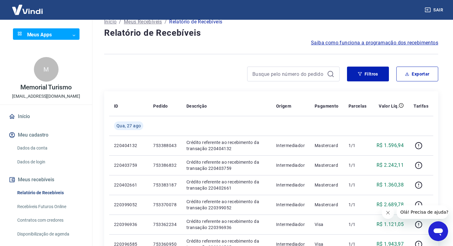
scroll to position [13, 0]
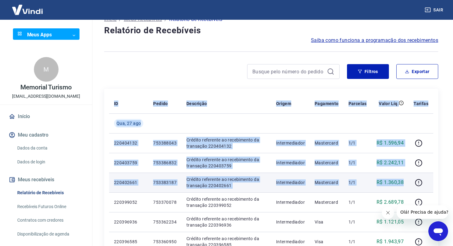
drag, startPoint x: 107, startPoint y: 143, endPoint x: 375, endPoint y: 188, distance: 271.0
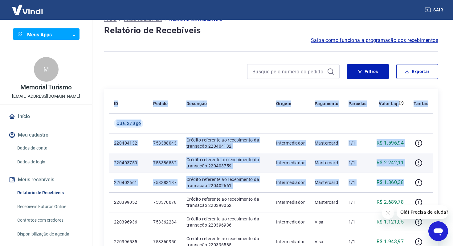
click at [330, 172] on td "Mastercard" at bounding box center [327, 163] width 34 height 20
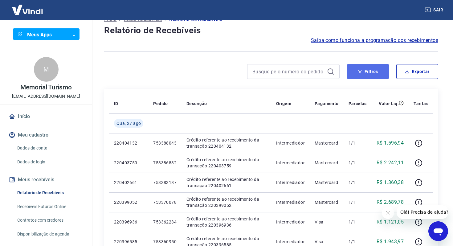
click at [367, 73] on button "Filtros" at bounding box center [368, 71] width 42 height 15
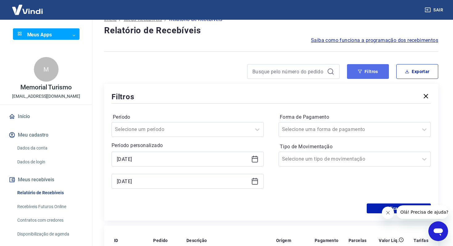
click at [366, 77] on button "Filtros" at bounding box center [368, 71] width 42 height 15
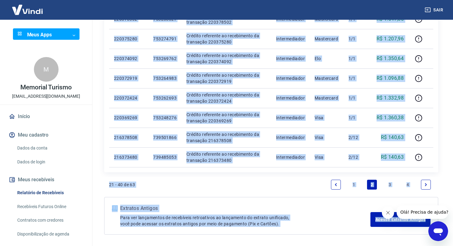
scroll to position [386, 0]
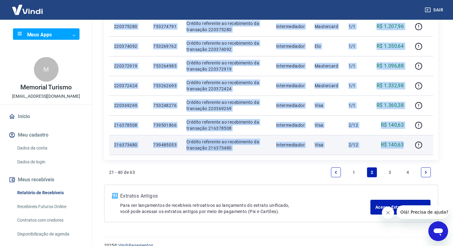
drag, startPoint x: 111, startPoint y: 140, endPoint x: 406, endPoint y: 142, distance: 295.1
copy tbody "084201560 658448127 Loremip dolorsita co adipiscinge se doeiusmod 157083620 Tem…"
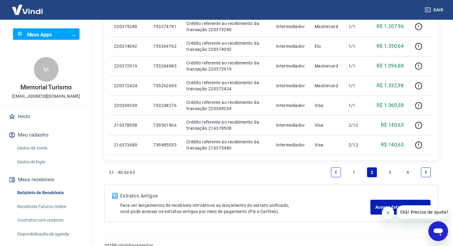
click at [392, 173] on link "3" at bounding box center [390, 172] width 10 height 10
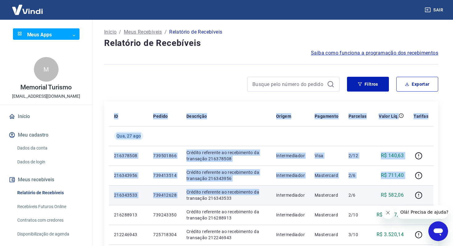
drag, startPoint x: 106, startPoint y: 157, endPoint x: 266, endPoint y: 199, distance: 164.8
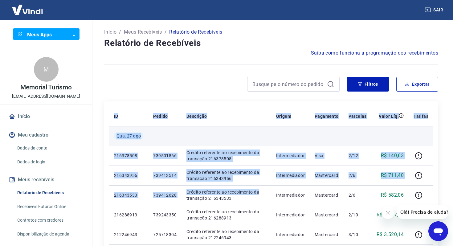
click at [273, 139] on td at bounding box center [290, 136] width 39 height 20
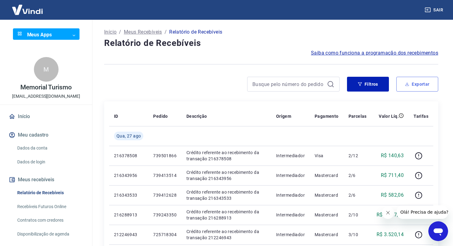
click at [412, 78] on button "Exportar" at bounding box center [418, 84] width 42 height 15
type input "[DATE]"
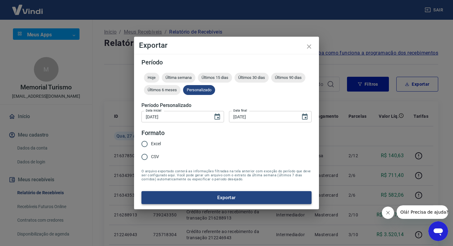
click at [220, 195] on button "Exportar" at bounding box center [227, 197] width 170 height 13
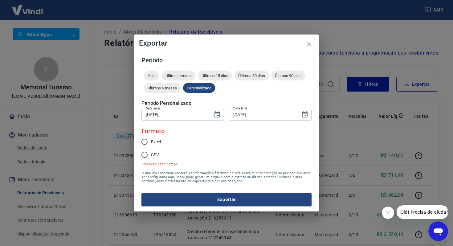
click at [145, 142] on input "Excel" at bounding box center [144, 141] width 13 height 13
radio input "true"
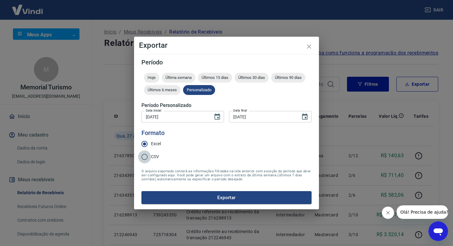
click at [146, 155] on input "CSV" at bounding box center [144, 156] width 13 height 13
radio input "true"
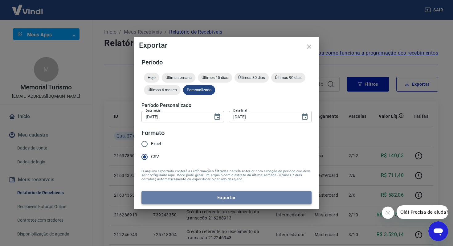
click at [178, 194] on button "Exportar" at bounding box center [227, 197] width 170 height 13
